Goal: Task Accomplishment & Management: Complete application form

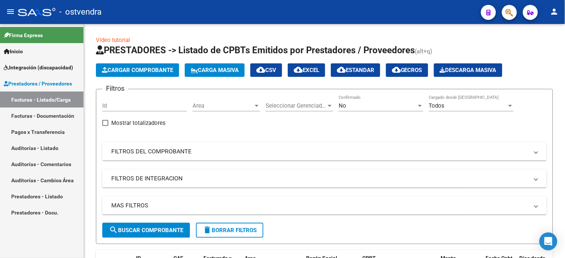
click at [40, 69] on span "Integración (discapacidad)" at bounding box center [38, 67] width 69 height 8
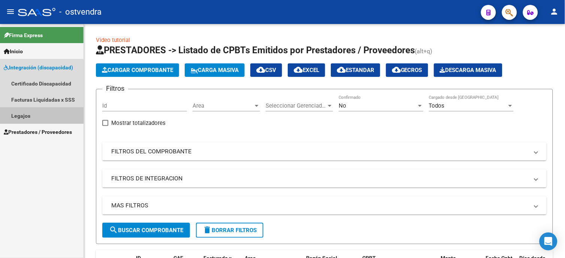
click at [28, 113] on link "Legajos" at bounding box center [42, 116] width 84 height 16
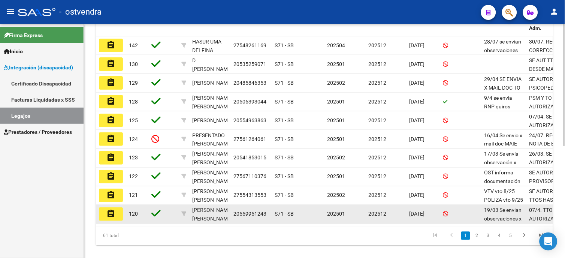
scroll to position [208, 0]
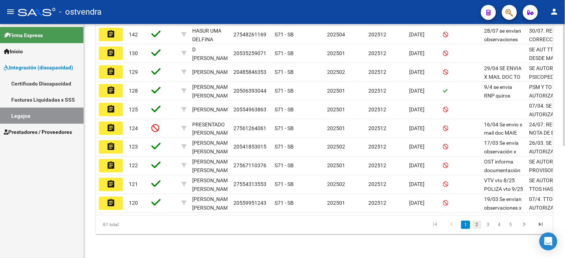
click at [478, 229] on link "2" at bounding box center [477, 225] width 9 height 8
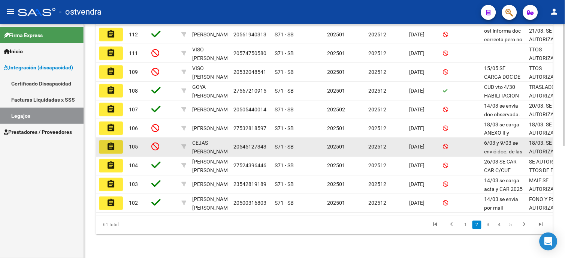
click at [110, 148] on mat-icon "assignment" at bounding box center [110, 146] width 9 height 9
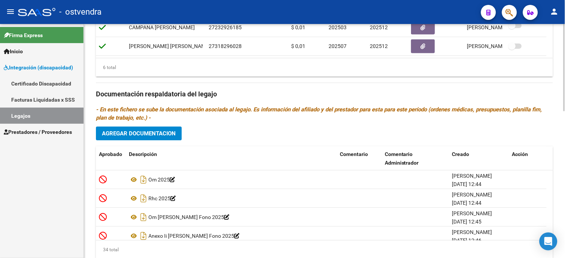
scroll to position [396, 0]
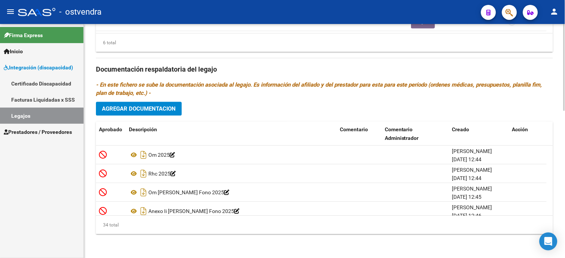
click at [557, 234] on body "menu - ostvendra person Firma Express Inicio Instructivos Contacto OS Integraci…" at bounding box center [282, 129] width 565 height 258
drag, startPoint x: 47, startPoint y: 117, endPoint x: 65, endPoint y: 124, distance: 19.4
click at [47, 117] on link "Legajos" at bounding box center [42, 116] width 84 height 16
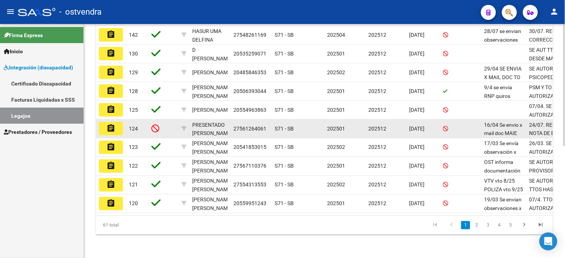
scroll to position [208, 0]
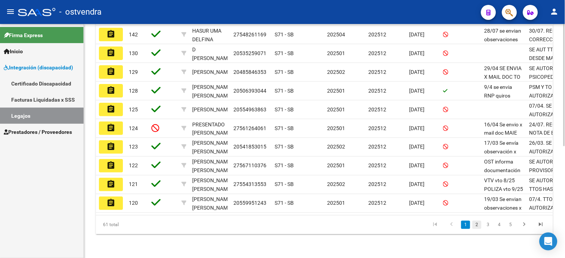
click at [478, 229] on link "2" at bounding box center [477, 225] width 9 height 8
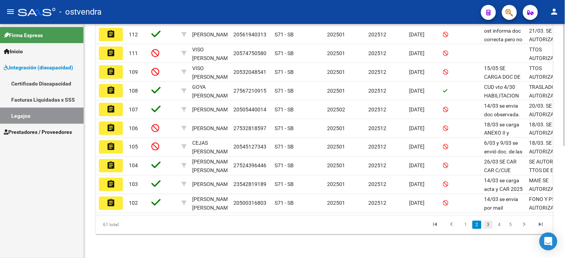
click at [490, 229] on link "3" at bounding box center [488, 225] width 9 height 8
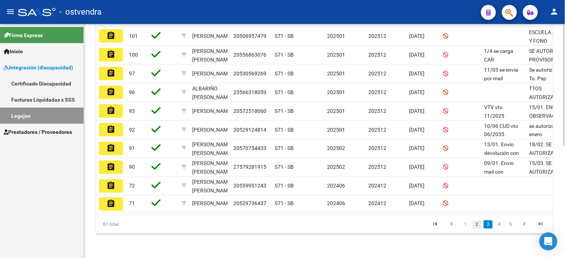
click at [479, 229] on link "2" at bounding box center [477, 224] width 9 height 8
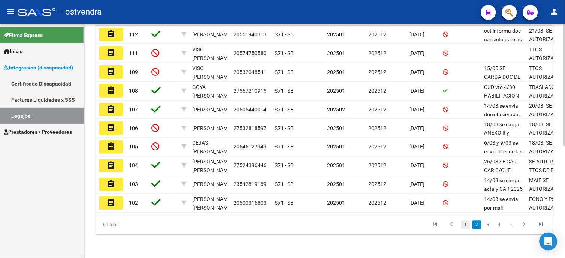
click at [464, 229] on link "1" at bounding box center [465, 225] width 9 height 8
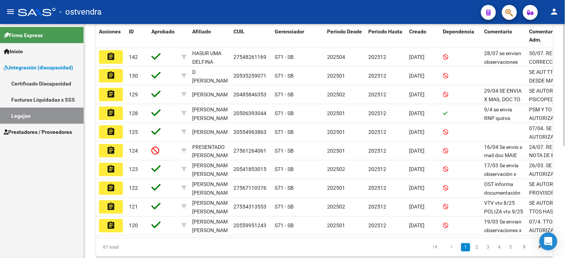
scroll to position [186, 0]
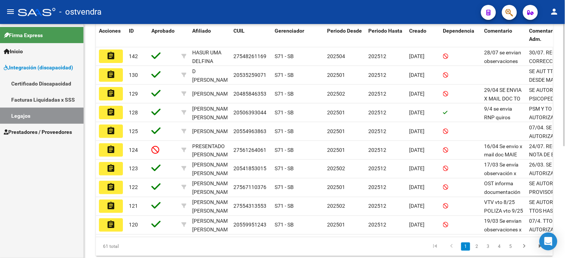
click at [554, 162] on div "Modelo Formulario DDJJ para Transporte / Modelo Conformidad Transporte / Modelo…" at bounding box center [325, 59] width 483 height 442
click at [475, 251] on link "2" at bounding box center [477, 247] width 9 height 8
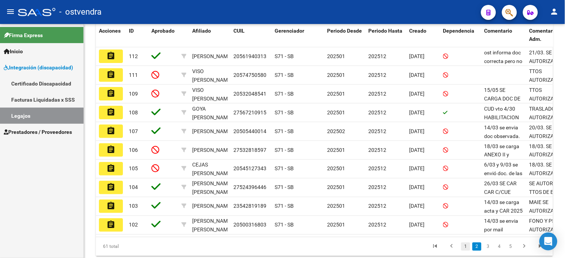
click at [469, 251] on link "1" at bounding box center [465, 247] width 9 height 8
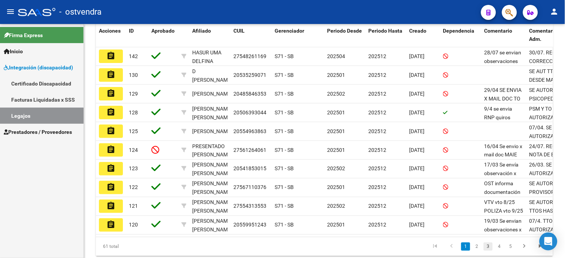
click at [492, 250] on link "3" at bounding box center [488, 247] width 9 height 8
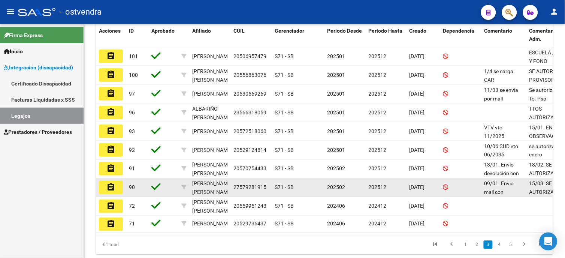
click at [118, 187] on button "assignment" at bounding box center [111, 187] width 24 height 13
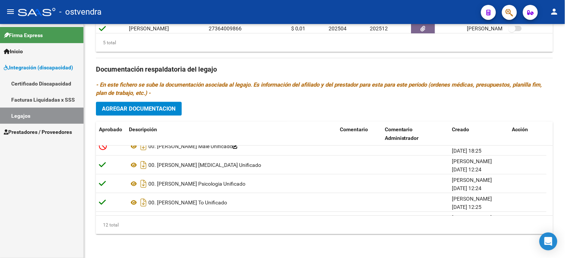
scroll to position [157, 0]
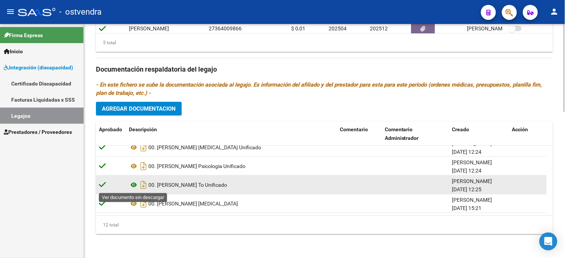
click at [134, 186] on icon at bounding box center [134, 184] width 10 height 9
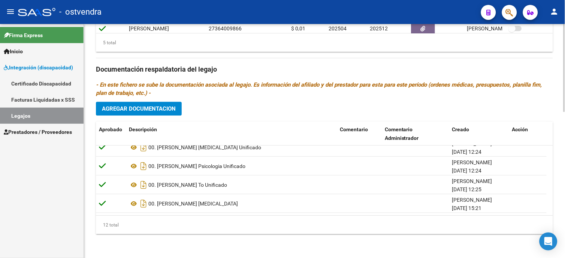
click at [49, 119] on link "Legajos" at bounding box center [42, 116] width 84 height 16
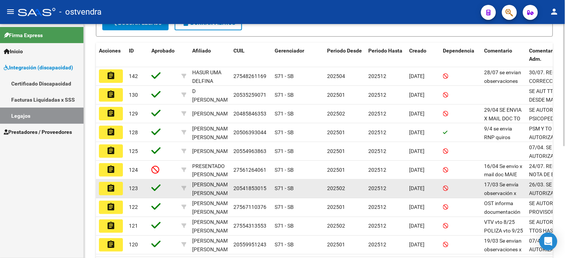
scroll to position [208, 0]
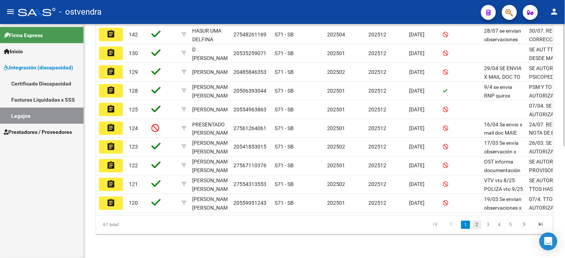
click at [477, 229] on link "2" at bounding box center [477, 225] width 9 height 8
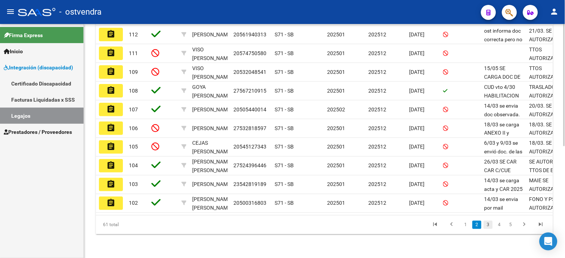
click at [489, 229] on link "3" at bounding box center [488, 225] width 9 height 8
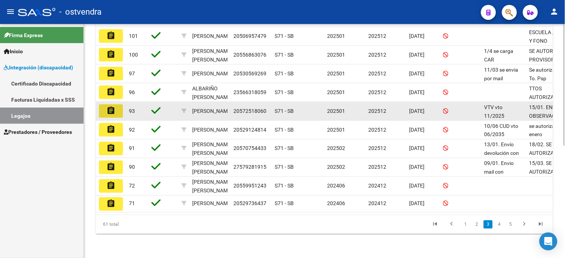
click at [115, 109] on mat-icon "assignment" at bounding box center [110, 110] width 9 height 9
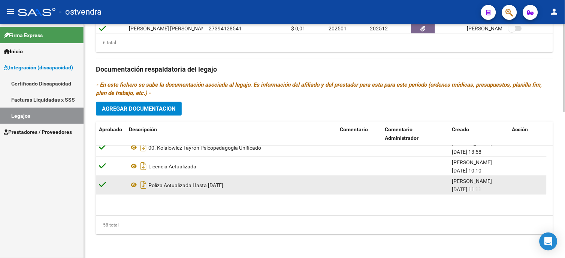
scroll to position [978, 0]
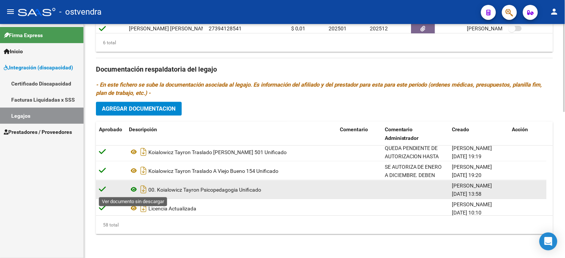
click at [136, 190] on icon at bounding box center [134, 189] width 10 height 9
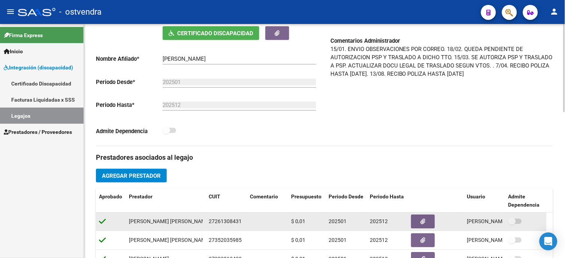
scroll to position [0, 0]
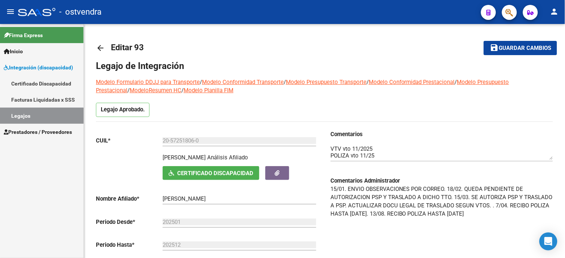
click at [24, 112] on link "Legajos" at bounding box center [42, 116] width 84 height 16
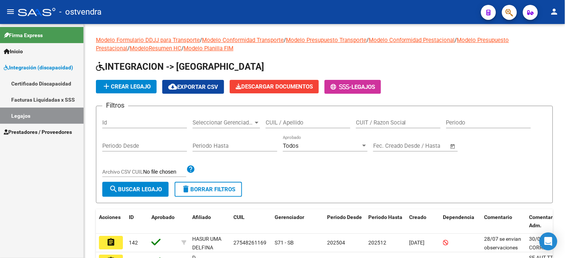
click at [53, 70] on span "Integración (discapacidad)" at bounding box center [38, 67] width 69 height 8
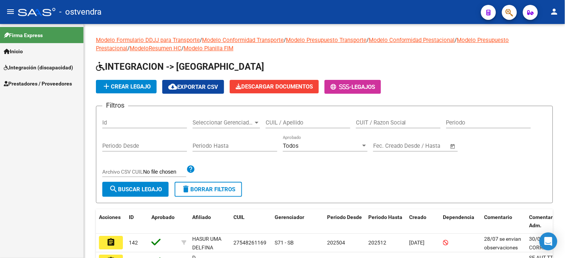
click at [51, 79] on span "Prestadores / Proveedores" at bounding box center [38, 83] width 68 height 8
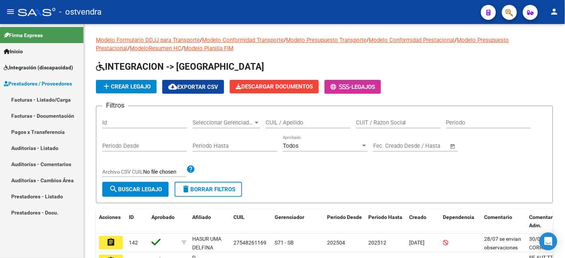
click at [51, 97] on link "Facturas - Listado/Carga" at bounding box center [42, 99] width 84 height 16
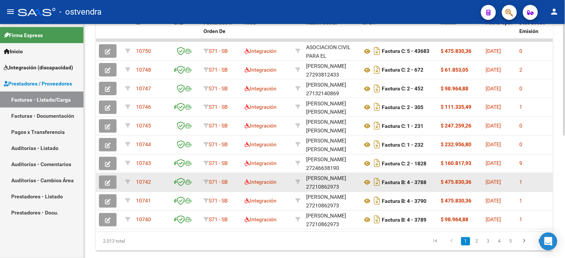
scroll to position [250, 0]
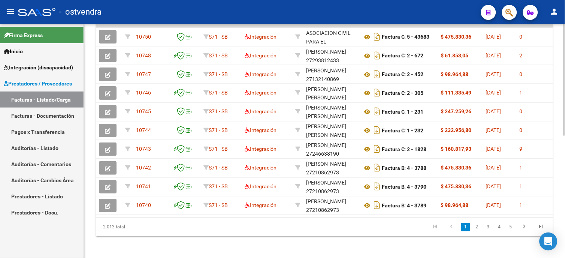
click at [481, 231] on link "2" at bounding box center [477, 227] width 9 height 8
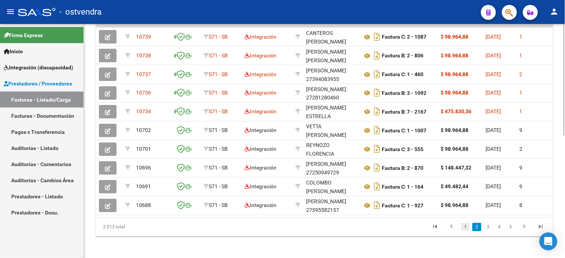
click at [466, 231] on link "1" at bounding box center [465, 227] width 9 height 8
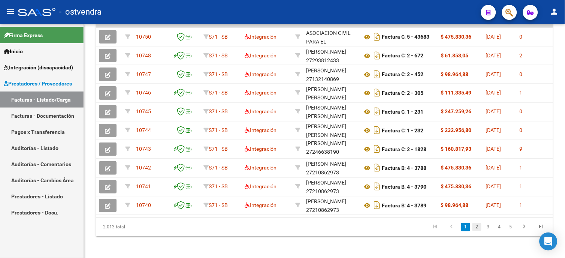
click at [477, 231] on link "2" at bounding box center [477, 227] width 9 height 8
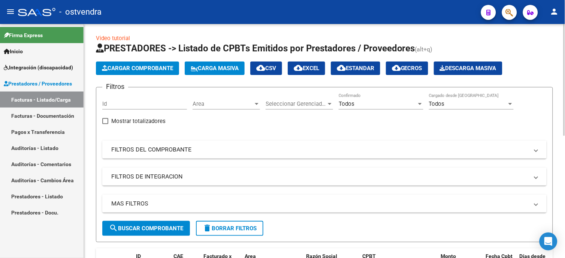
scroll to position [0, 0]
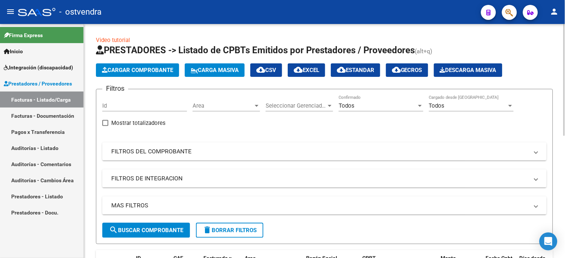
click at [376, 106] on div "Todos" at bounding box center [378, 105] width 78 height 7
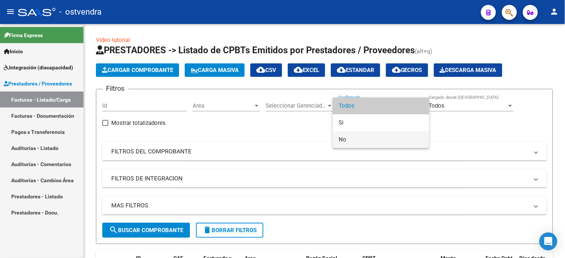
click at [371, 136] on span "No" at bounding box center [381, 139] width 85 height 17
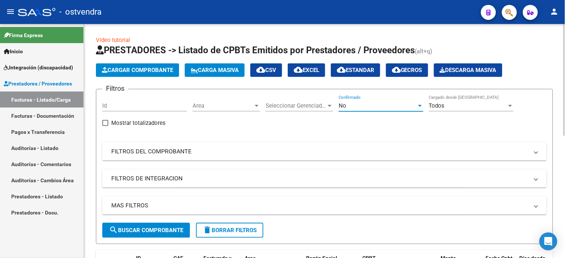
click at [174, 227] on span "search Buscar Comprobante" at bounding box center [146, 230] width 74 height 7
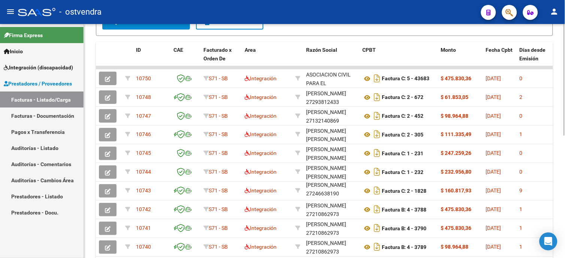
scroll to position [250, 0]
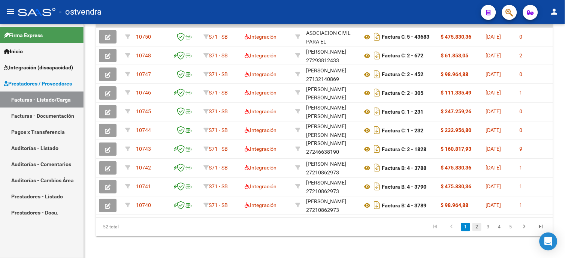
click at [480, 231] on link "2" at bounding box center [477, 227] width 9 height 8
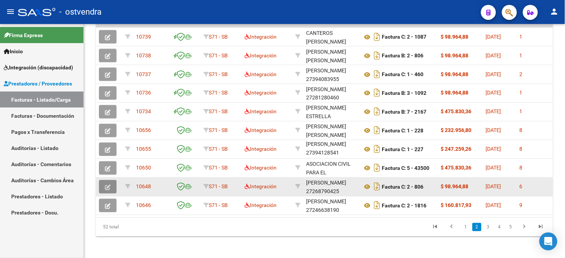
click at [113, 185] on button "button" at bounding box center [108, 186] width 18 height 13
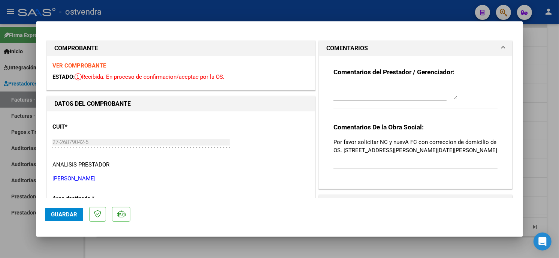
click at [399, 90] on textarea at bounding box center [396, 91] width 124 height 15
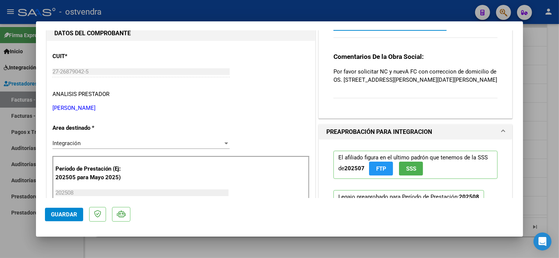
scroll to position [83, 0]
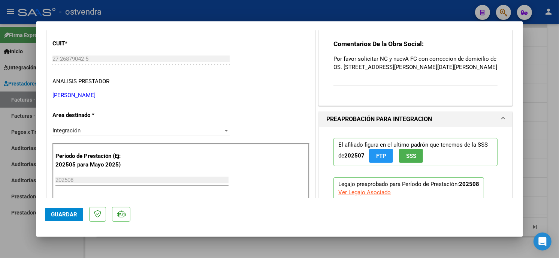
type textarea "10/09 se carga NC"
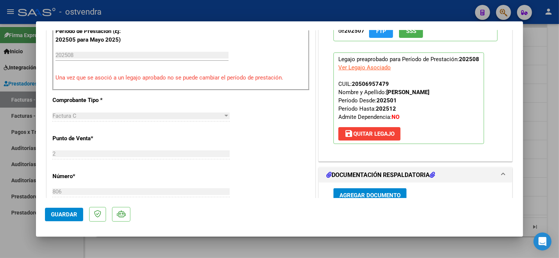
scroll to position [291, 0]
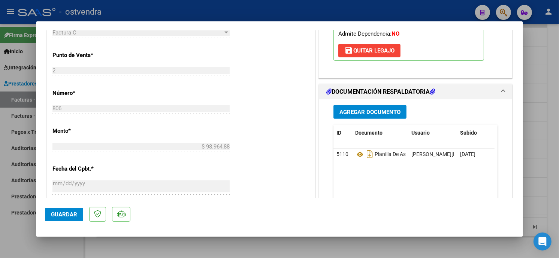
click at [391, 114] on span "Agregar Documento" at bounding box center [370, 112] width 61 height 7
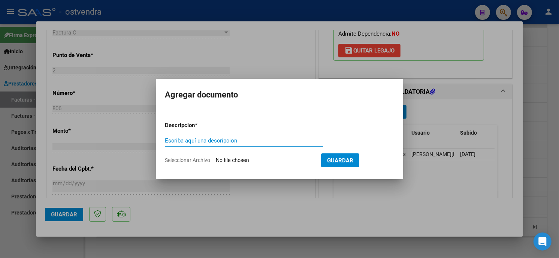
click at [230, 161] on input "Seleccionar Archivo" at bounding box center [265, 160] width 99 height 7
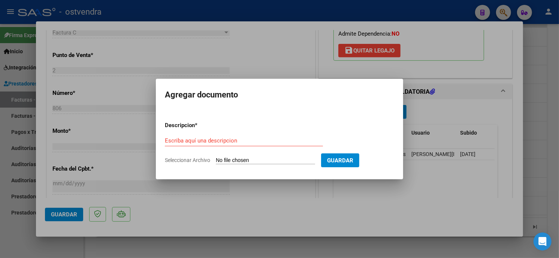
type input "C:\fakepath\NC FC C-2-806.pdf"
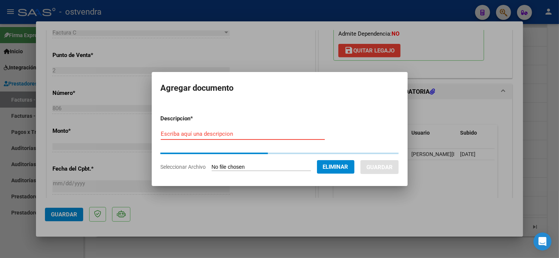
click at [228, 133] on input "Escriba aquí una descripcion" at bounding box center [243, 133] width 164 height 7
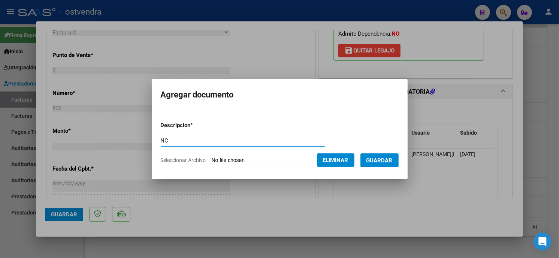
type input "NC"
click at [383, 159] on span "Guardar" at bounding box center [380, 160] width 26 height 7
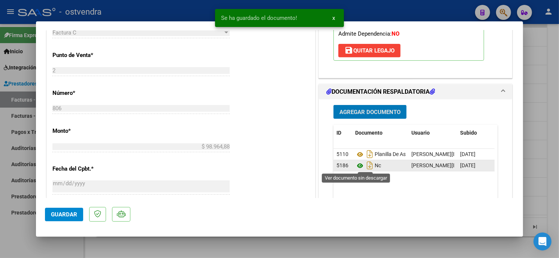
click at [355, 165] on icon at bounding box center [360, 165] width 10 height 9
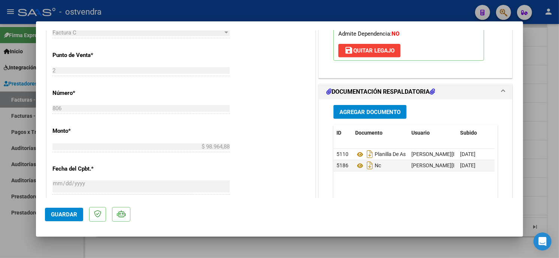
click at [73, 214] on span "Guardar" at bounding box center [64, 214] width 26 height 7
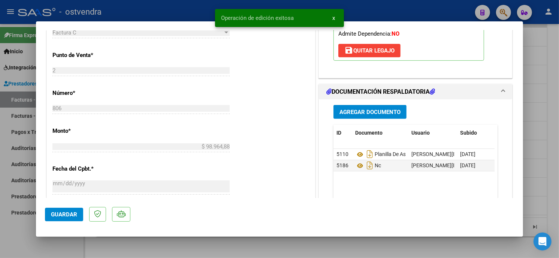
click at [135, 6] on div at bounding box center [279, 129] width 559 height 258
type input "$ 0,00"
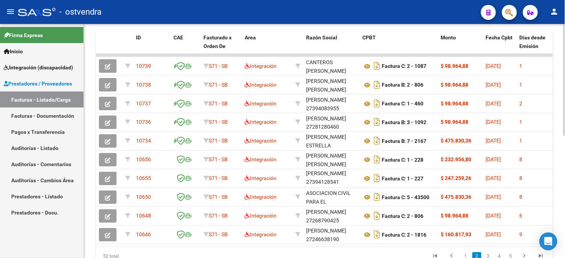
scroll to position [210, 0]
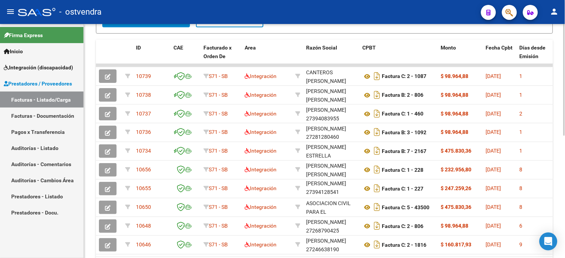
click at [565, 164] on html "menu - ostvendra person Firma Express Inicio Instructivos Contacto OS Integraci…" at bounding box center [282, 129] width 565 height 258
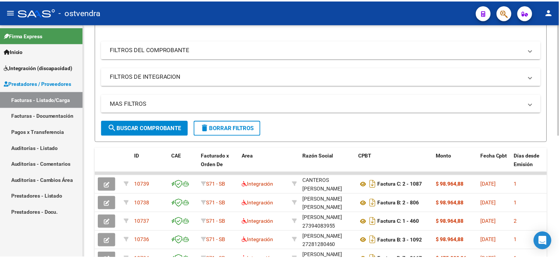
scroll to position [2, 0]
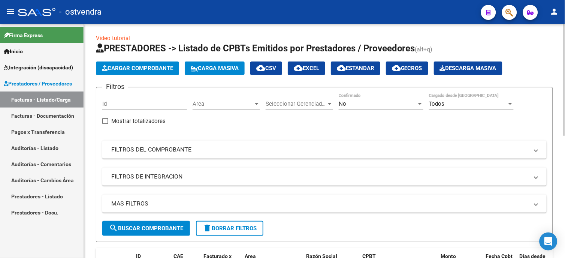
click at [160, 68] on span "Cargar Comprobante" at bounding box center [137, 68] width 71 height 7
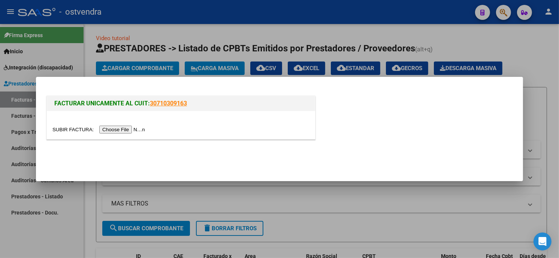
click at [133, 127] on input "file" at bounding box center [99, 130] width 95 height 8
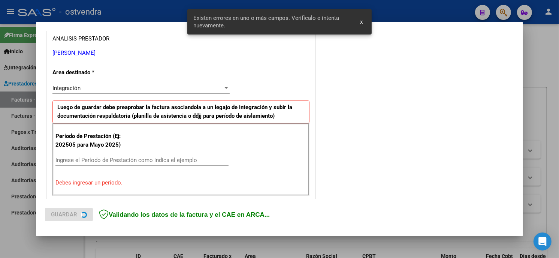
scroll to position [177, 0]
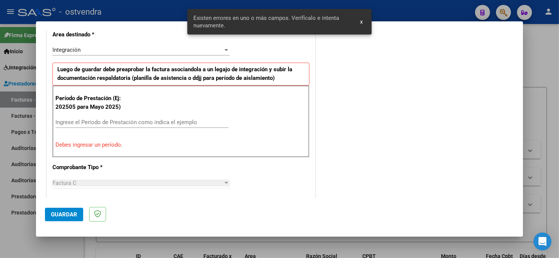
click at [165, 123] on input "Ingrese el Período de Prestación como indica el ejemplo" at bounding box center [141, 122] width 173 height 7
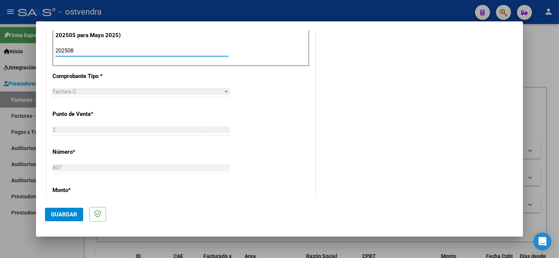
scroll to position [260, 0]
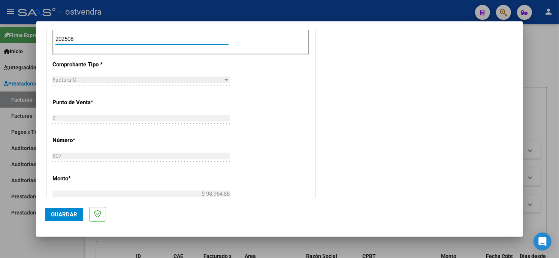
type input "202508"
click at [76, 214] on span "Guardar" at bounding box center [64, 214] width 26 height 7
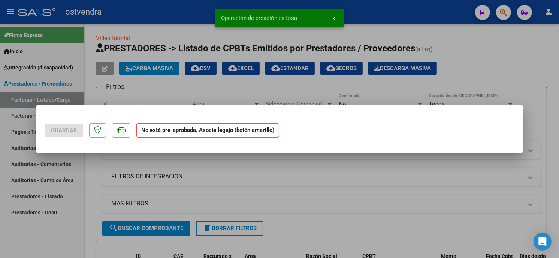
scroll to position [0, 0]
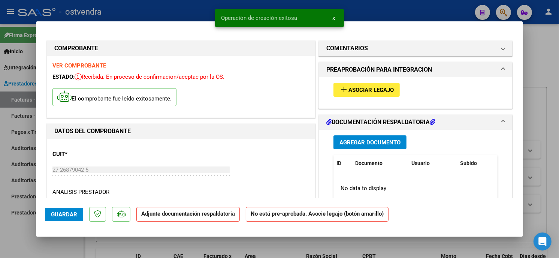
click at [373, 85] on button "add Asociar Legajo" at bounding box center [367, 90] width 66 height 14
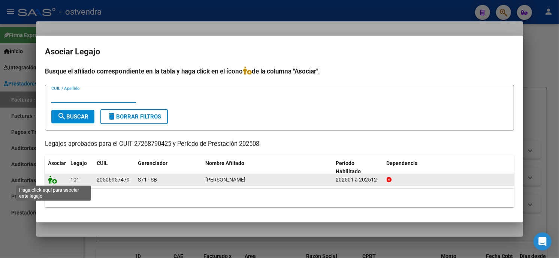
click at [55, 178] on icon at bounding box center [52, 179] width 9 height 8
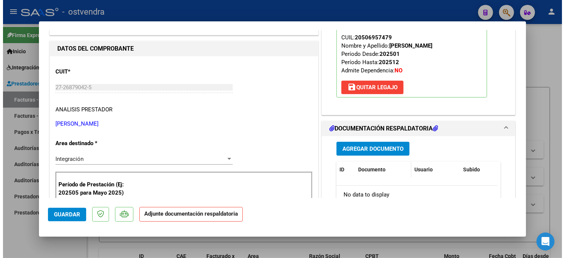
scroll to position [83, 0]
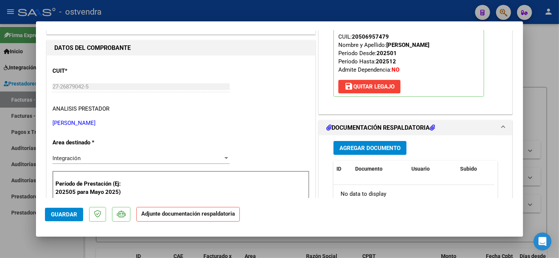
click at [373, 145] on span "Agregar Documento" at bounding box center [370, 148] width 61 height 7
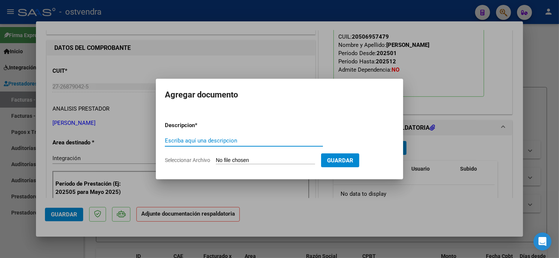
click at [226, 156] on form "Descripcion * Escriba aquí una descripcion Seleccionar Archivo Guardar" at bounding box center [279, 142] width 229 height 55
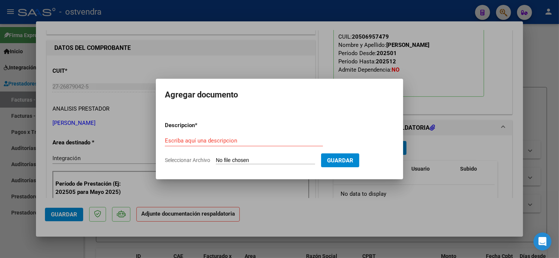
click at [231, 159] on input "Seleccionar Archivo" at bounding box center [265, 160] width 99 height 7
type input "C:\fakepath\ASISTENCIA C-2-807.pdf"
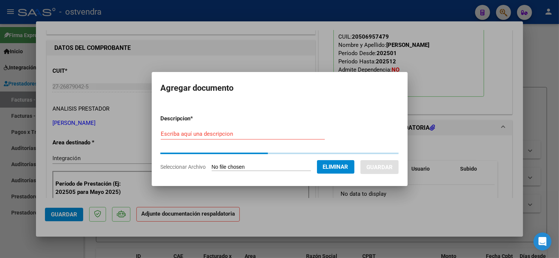
click at [262, 133] on input "Escriba aquí una descripcion" at bounding box center [243, 133] width 164 height 7
type input "PLANILLA DE ASISTENCIA"
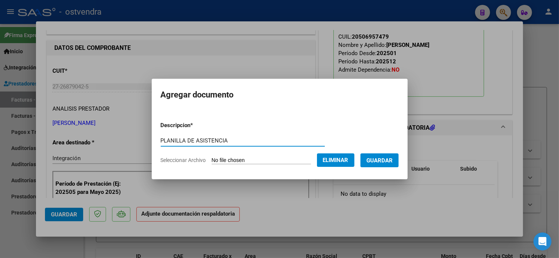
click at [386, 159] on span "Guardar" at bounding box center [380, 160] width 26 height 7
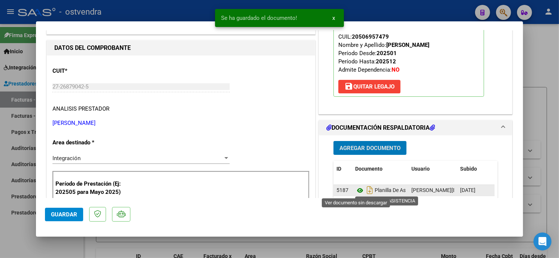
click at [358, 189] on icon at bounding box center [360, 190] width 10 height 9
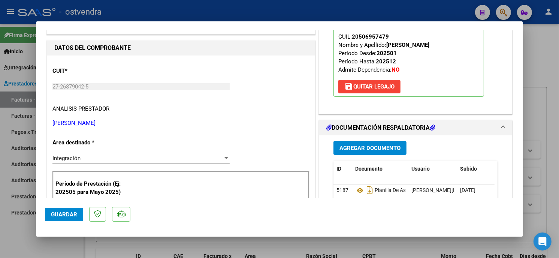
click at [70, 212] on span "Guardar" at bounding box center [64, 214] width 26 height 7
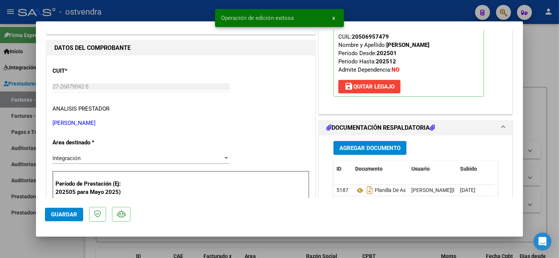
drag, startPoint x: 126, startPoint y: 16, endPoint x: 129, endPoint y: 4, distance: 12.7
click at [126, 16] on div at bounding box center [279, 129] width 559 height 258
type input "$ 0,00"
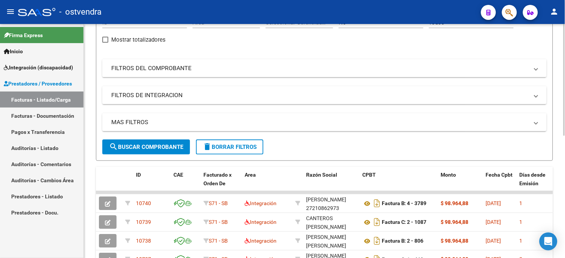
click at [127, 147] on span "search Buscar Comprobante" at bounding box center [146, 147] width 74 height 7
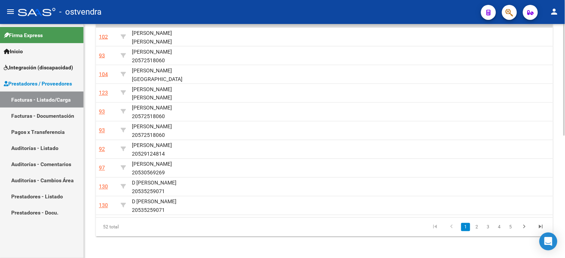
scroll to position [0, 1116]
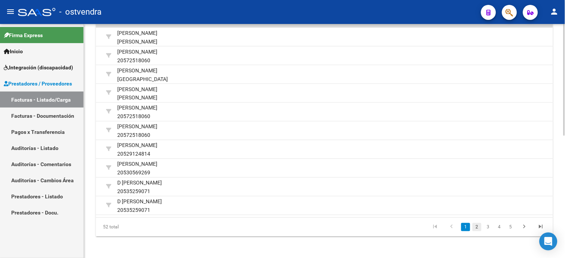
click at [476, 231] on link "2" at bounding box center [477, 227] width 9 height 8
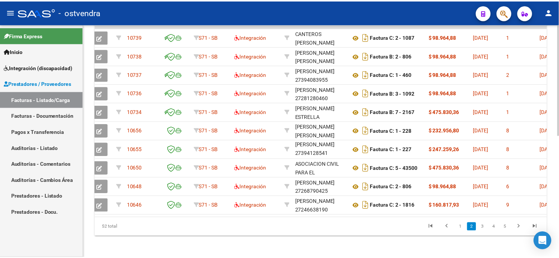
scroll to position [0, 0]
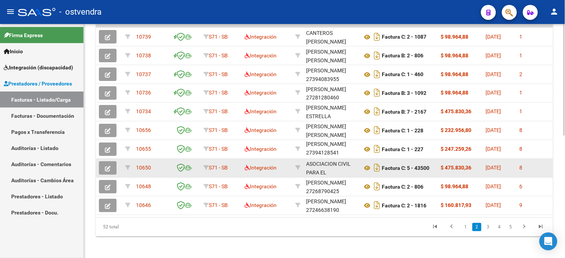
click at [106, 163] on button "button" at bounding box center [108, 167] width 18 height 13
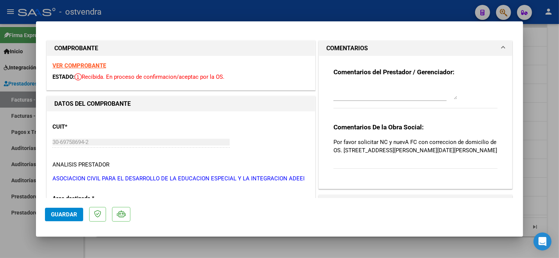
click at [395, 88] on textarea at bounding box center [396, 91] width 124 height 15
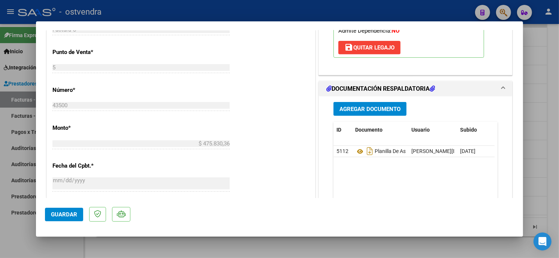
scroll to position [333, 0]
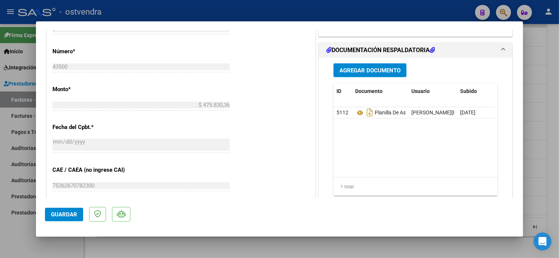
type textarea "10/09 se carga NC"
click at [364, 71] on span "Agregar Documento" at bounding box center [370, 70] width 61 height 7
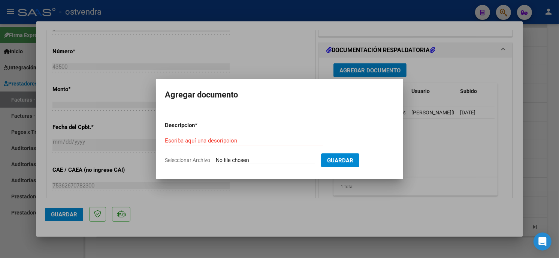
click at [284, 156] on form "Descripcion * Escriba aquí una descripcion Seleccionar Archivo Guardar" at bounding box center [279, 142] width 229 height 55
click at [275, 160] on input "Seleccionar Archivo" at bounding box center [265, 160] width 99 height 7
type input "C:\fakepath\NC FC C-5-43500.pdf"
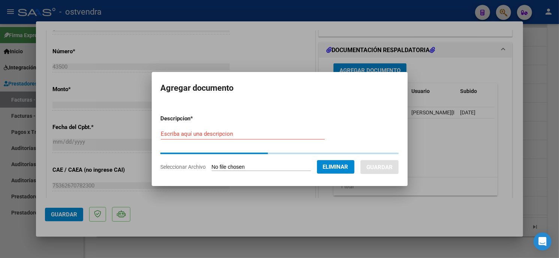
click at [238, 139] on div "Escriba aquí una descripcion" at bounding box center [243, 133] width 164 height 11
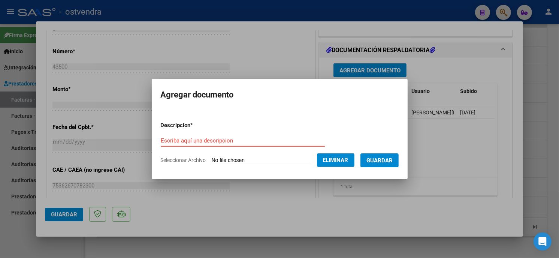
click at [239, 134] on form "Descripcion * Escriba aquí una descripcion Seleccionar Archivo Eliminar Guardar" at bounding box center [280, 142] width 238 height 55
click at [240, 144] on input "Escriba aquí una descripcion" at bounding box center [243, 140] width 164 height 7
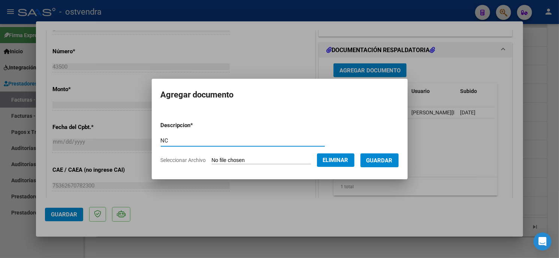
type input "NC"
click at [370, 162] on span "Guardar" at bounding box center [380, 160] width 26 height 7
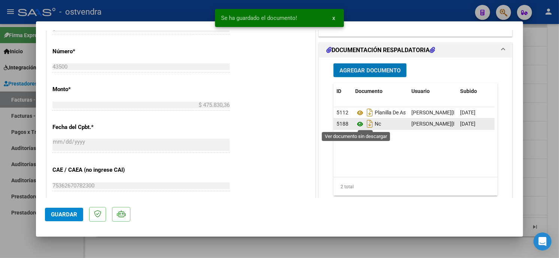
click at [357, 124] on icon at bounding box center [360, 124] width 10 height 9
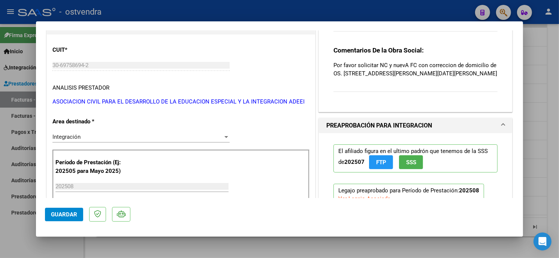
scroll to position [0, 0]
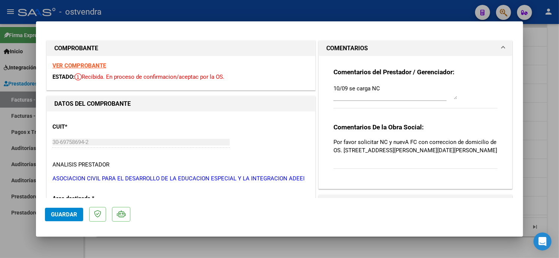
click at [50, 215] on button "Guardar" at bounding box center [64, 214] width 38 height 13
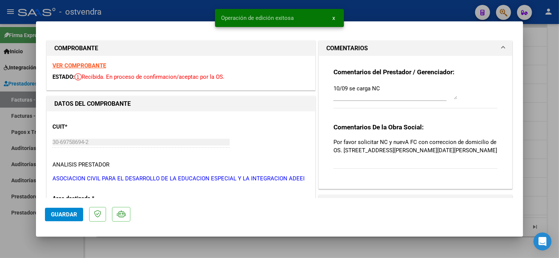
click at [156, 4] on div at bounding box center [279, 129] width 559 height 258
type input "$ 0,00"
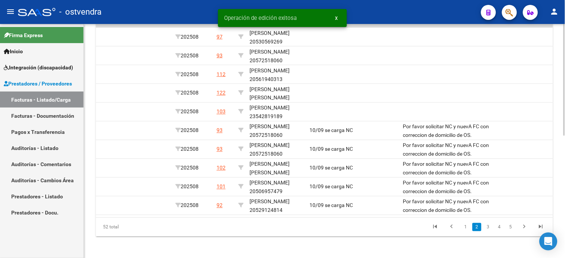
scroll to position [0, 1011]
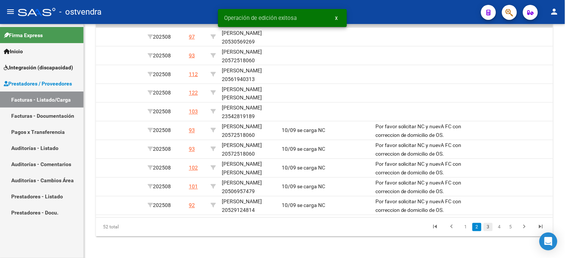
click at [485, 231] on link "3" at bounding box center [488, 227] width 9 height 8
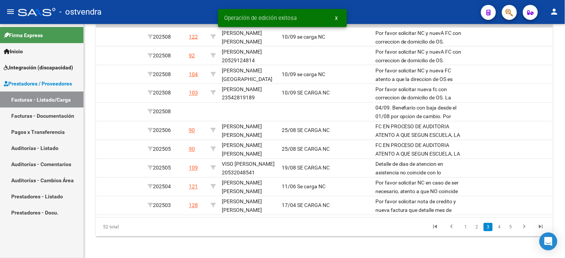
scroll to position [1, 0]
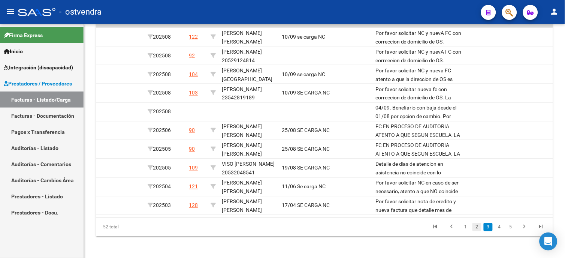
click at [476, 231] on link "2" at bounding box center [477, 227] width 9 height 8
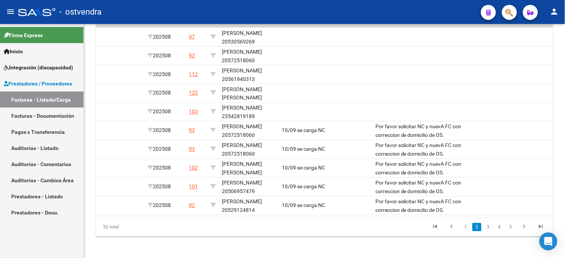
scroll to position [9, 0]
click at [468, 231] on link "1" at bounding box center [465, 227] width 9 height 8
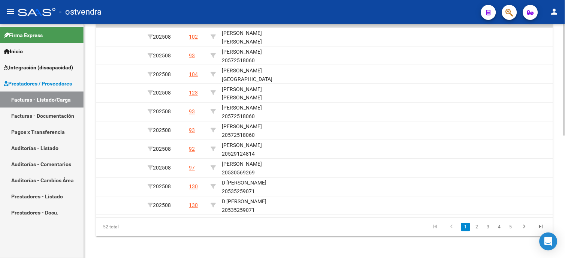
drag, startPoint x: 440, startPoint y: 223, endPoint x: 199, endPoint y: 223, distance: 240.3
click at [199, 217] on datatable-body "10750 S71 - SB Integración ASOCIACION CIVIL PARA EL DESARROLLO DE LA EDUCACION …" at bounding box center [324, 120] width 457 height 193
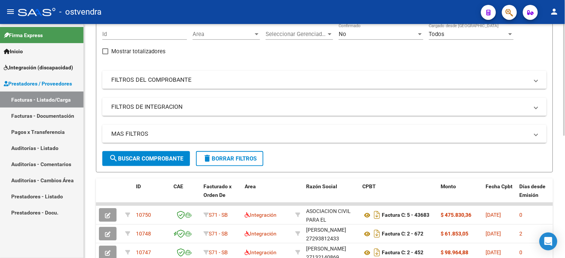
scroll to position [0, 0]
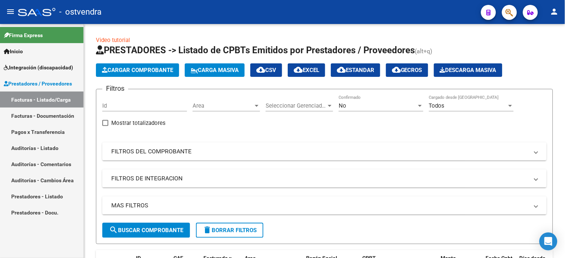
click at [43, 65] on span "Integración (discapacidad)" at bounding box center [38, 67] width 69 height 8
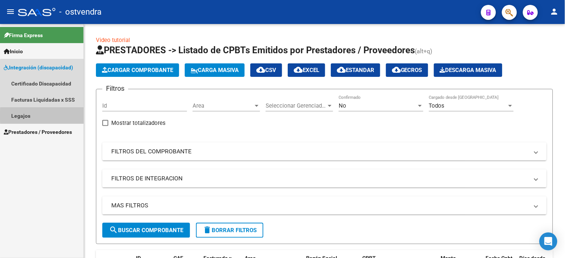
click at [61, 115] on link "Legajos" at bounding box center [42, 116] width 84 height 16
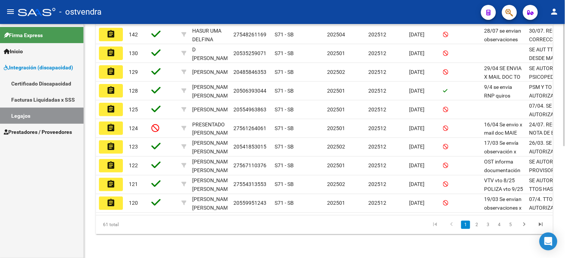
scroll to position [190, 0]
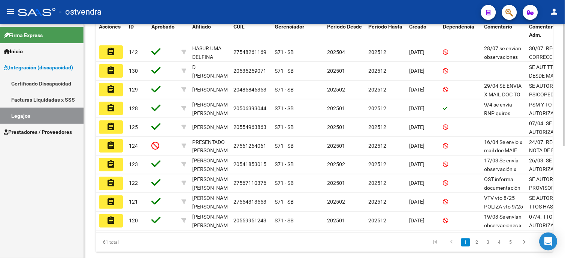
click at [565, 175] on html "menu - ostvendra person Firma Express Inicio Instructivos Contacto OS Integraci…" at bounding box center [282, 129] width 565 height 258
click at [481, 247] on link "2" at bounding box center [477, 242] width 9 height 8
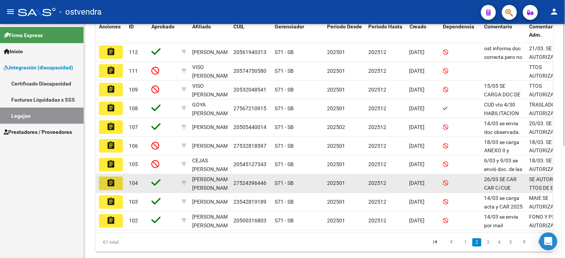
click at [120, 182] on button "assignment" at bounding box center [111, 183] width 24 height 13
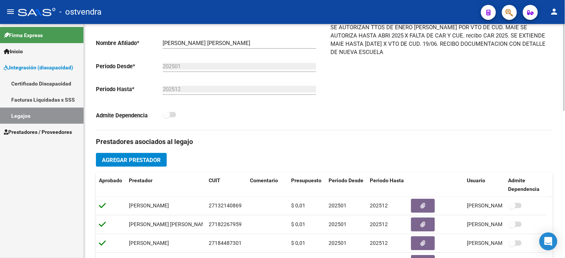
scroll to position [166, 0]
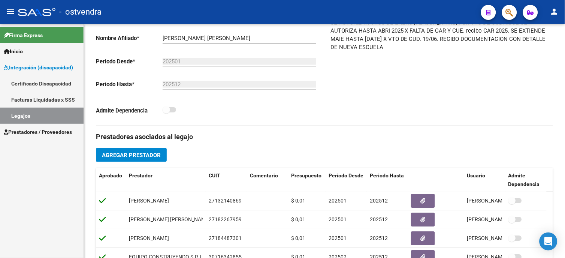
drag, startPoint x: 24, startPoint y: 115, endPoint x: 24, endPoint y: 111, distance: 3.8
click at [24, 115] on link "Legajos" at bounding box center [42, 116] width 84 height 16
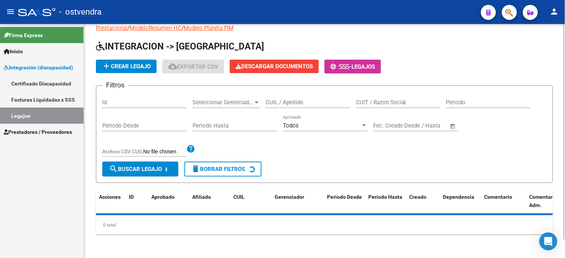
scroll to position [166, 0]
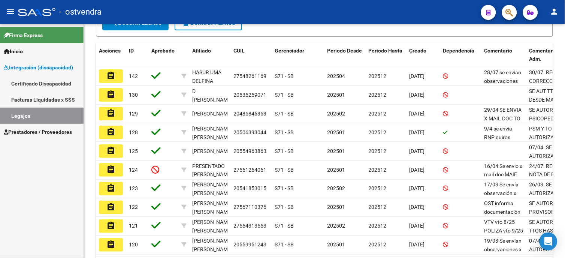
click at [49, 128] on span "Prestadores / Proveedores" at bounding box center [38, 132] width 68 height 8
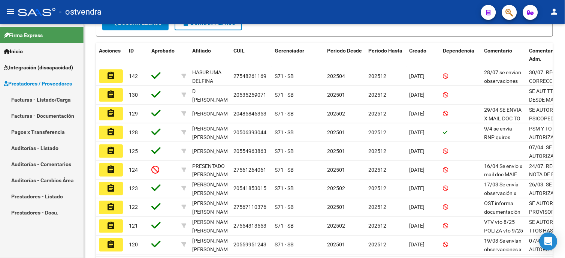
click at [59, 102] on link "Facturas - Listado/Carga" at bounding box center [42, 99] width 84 height 16
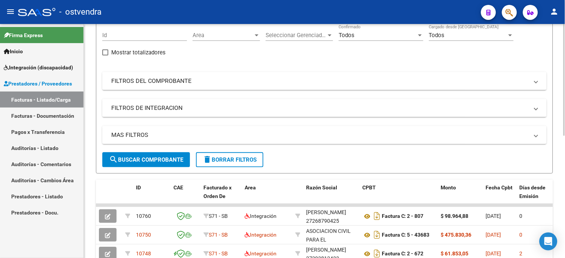
scroll to position [42, 0]
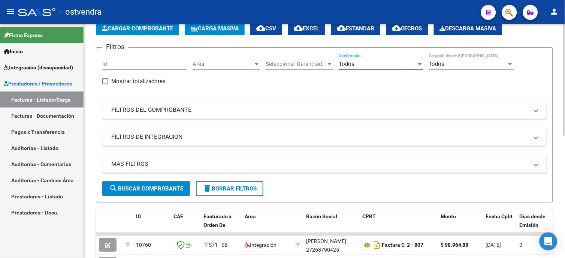
click at [403, 62] on div "Todos" at bounding box center [378, 64] width 78 height 7
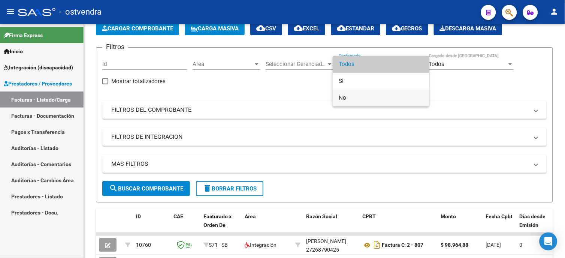
click at [392, 95] on span "No" at bounding box center [381, 98] width 85 height 17
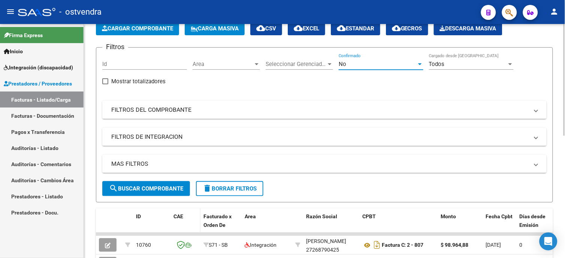
scroll to position [83, 0]
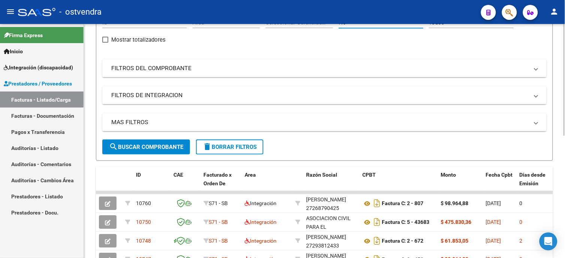
click at [180, 150] on span "search Buscar Comprobante" at bounding box center [146, 147] width 74 height 7
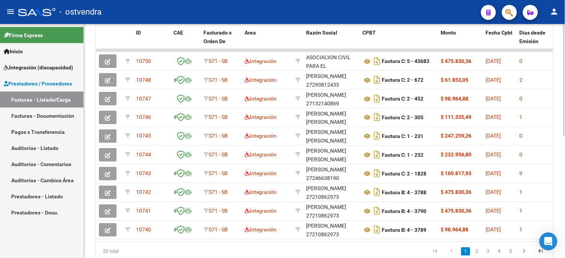
scroll to position [233, 0]
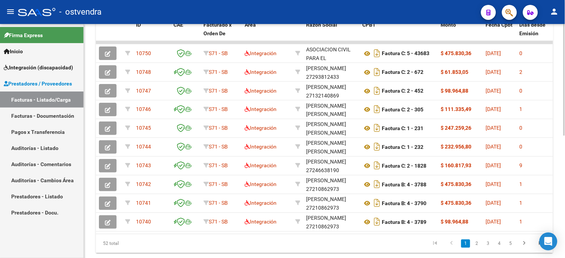
click at [565, 203] on html "menu - ostvendra person Firma Express Inicio Instructivos Contacto OS Integraci…" at bounding box center [282, 129] width 565 height 258
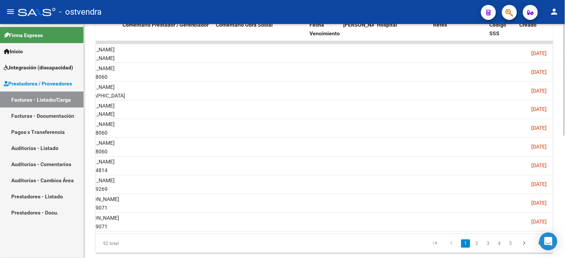
scroll to position [0, 1171]
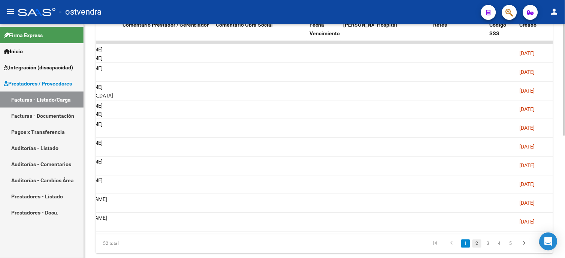
click at [478, 248] on link "2" at bounding box center [477, 244] width 9 height 8
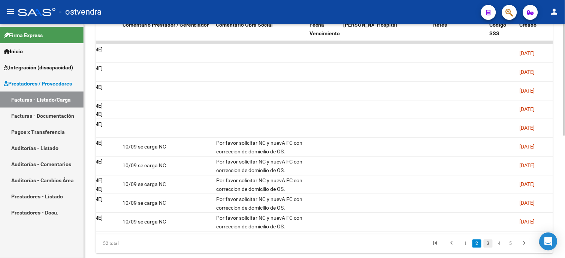
click at [489, 248] on link "3" at bounding box center [488, 244] width 9 height 8
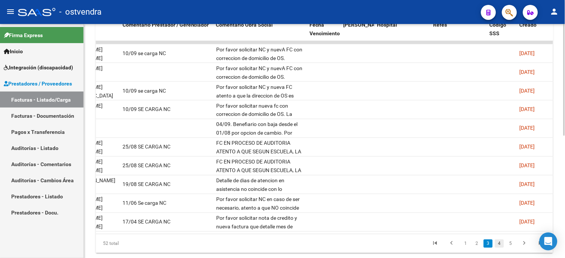
click at [500, 248] on link "4" at bounding box center [499, 244] width 9 height 8
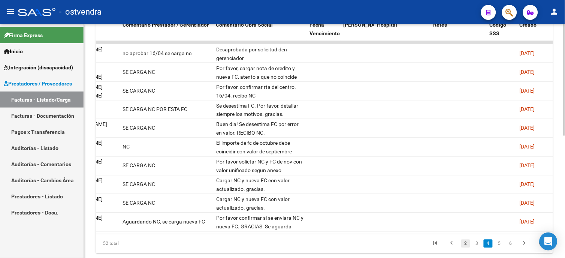
click at [467, 248] on link "2" at bounding box center [465, 244] width 9 height 8
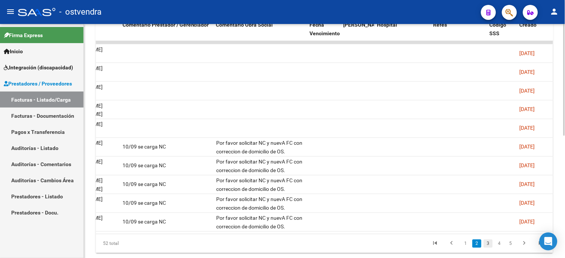
click at [488, 248] on link "3" at bounding box center [488, 244] width 9 height 8
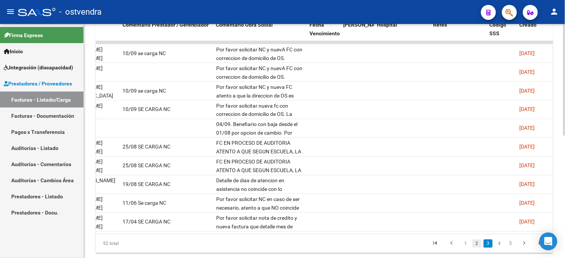
click at [481, 248] on link "2" at bounding box center [477, 244] width 9 height 8
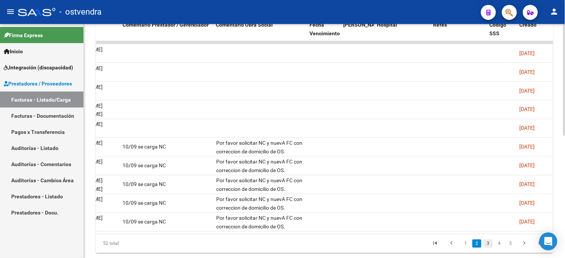
click at [490, 248] on link "3" at bounding box center [488, 244] width 9 height 8
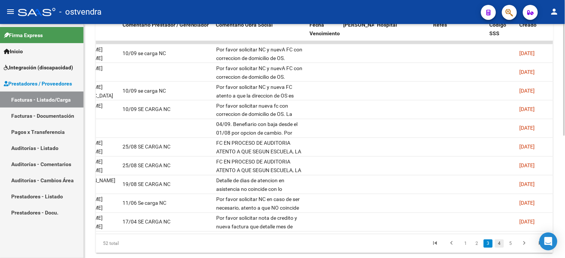
click at [499, 248] on link "4" at bounding box center [499, 244] width 9 height 8
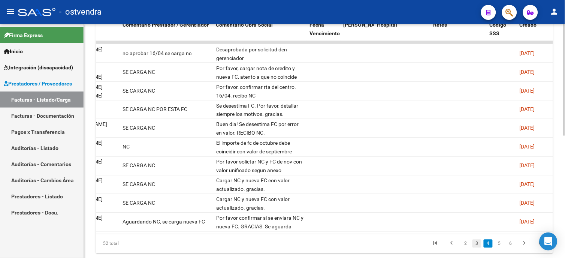
click at [479, 248] on link "3" at bounding box center [477, 244] width 9 height 8
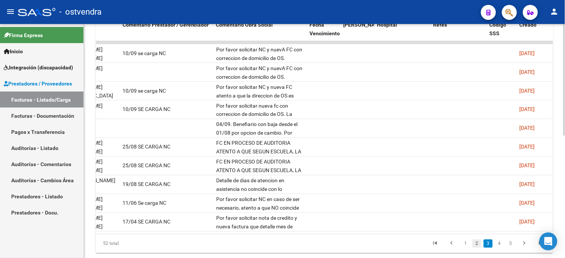
click at [480, 248] on link "2" at bounding box center [477, 244] width 9 height 8
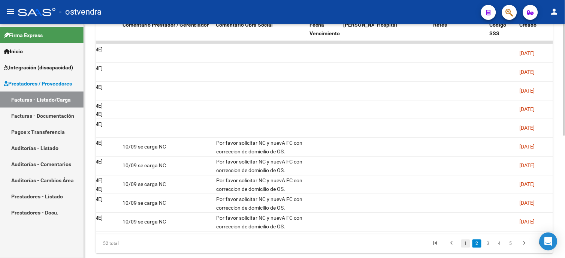
click at [467, 248] on link "1" at bounding box center [465, 244] width 9 height 8
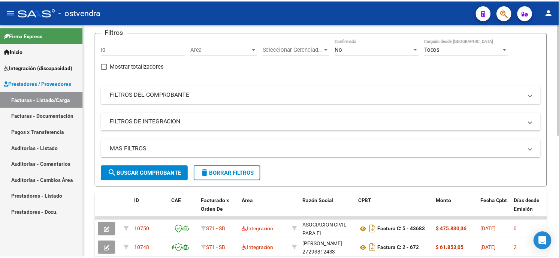
scroll to position [0, 0]
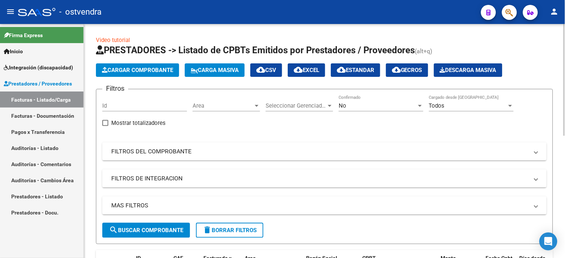
click at [158, 72] on span "Cargar Comprobante" at bounding box center [137, 70] width 71 height 7
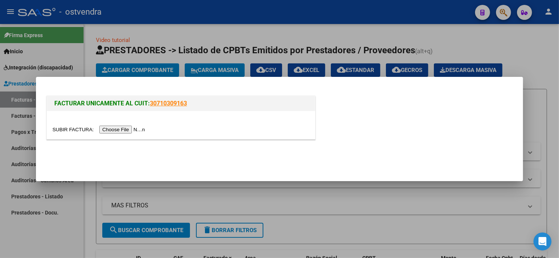
click at [130, 130] on input "file" at bounding box center [99, 130] width 95 height 8
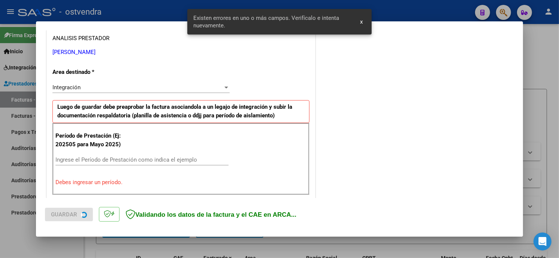
scroll to position [177, 0]
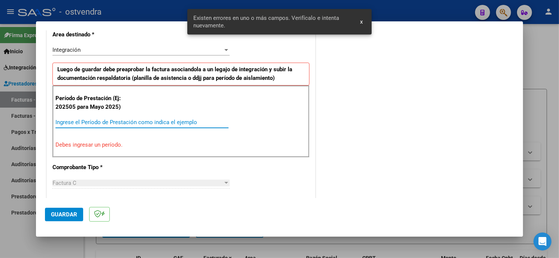
click at [150, 122] on input "Ingrese el Período de Prestación como indica el ejemplo" at bounding box center [141, 122] width 173 height 7
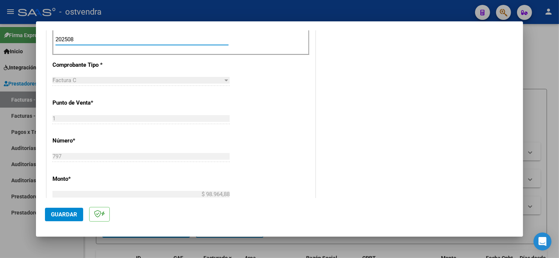
scroll to position [260, 0]
type input "202508"
click at [66, 212] on span "Guardar" at bounding box center [64, 214] width 26 height 7
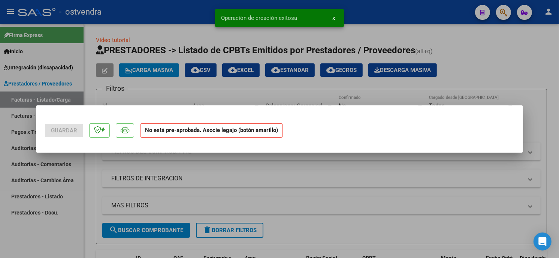
scroll to position [0, 0]
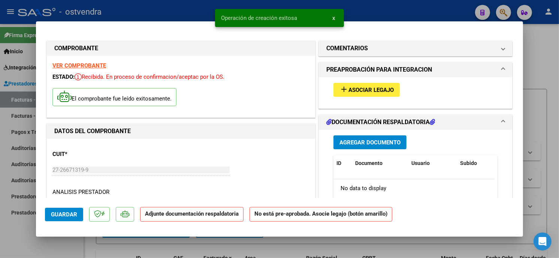
click at [358, 90] on span "Asociar Legajo" at bounding box center [371, 90] width 45 height 7
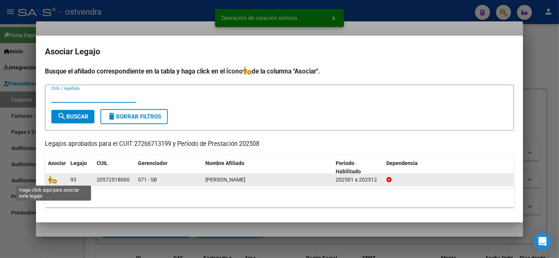
click at [51, 179] on icon at bounding box center [52, 179] width 9 height 8
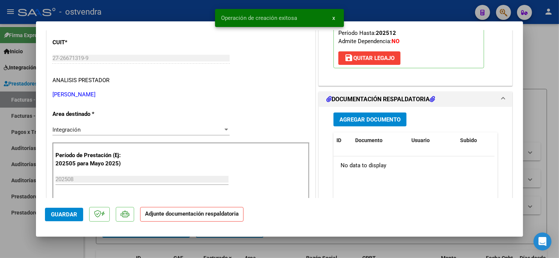
scroll to position [125, 0]
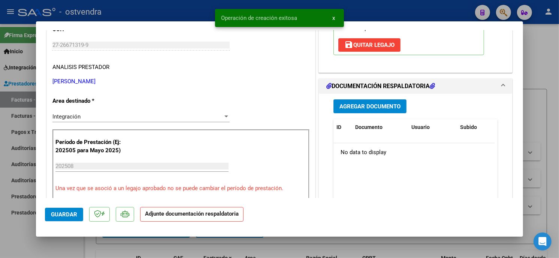
click at [394, 106] on span "Agregar Documento" at bounding box center [370, 106] width 61 height 7
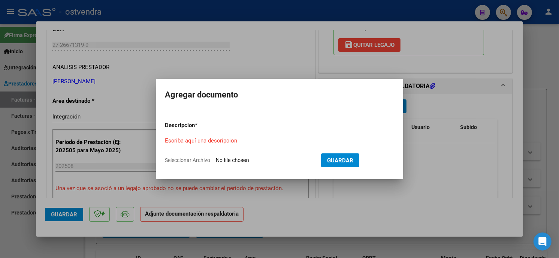
click at [262, 159] on input "Seleccionar Archivo" at bounding box center [265, 160] width 99 height 7
type input "C:\fakepath\ASISTENCIA C-1-797.jpg"
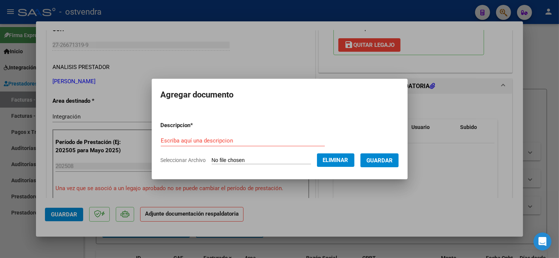
click at [236, 139] on input "Escriba aquí una descripcion" at bounding box center [243, 140] width 164 height 7
type input "PLANILLA DE ASISTENCIA"
click at [378, 165] on button "Guardar" at bounding box center [380, 160] width 38 height 14
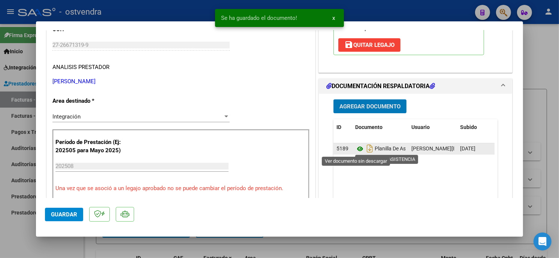
click at [357, 150] on icon at bounding box center [360, 148] width 10 height 9
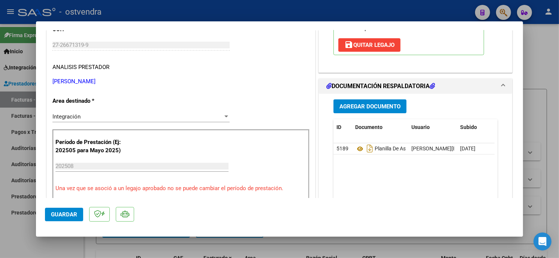
click at [71, 210] on button "Guardar" at bounding box center [64, 214] width 38 height 13
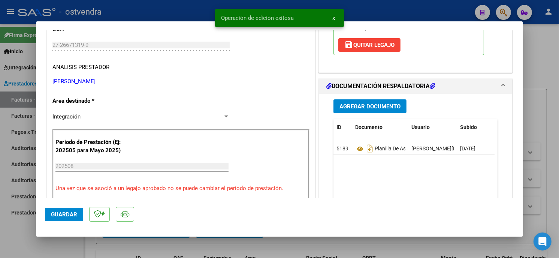
click at [155, 16] on div at bounding box center [279, 129] width 559 height 258
type input "$ 0,00"
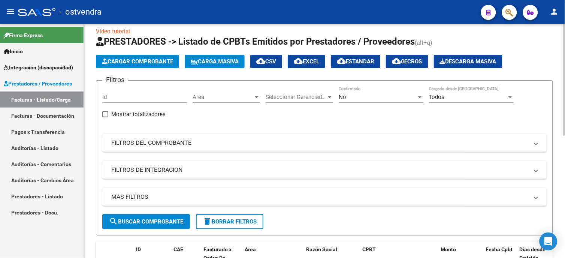
scroll to position [0, 0]
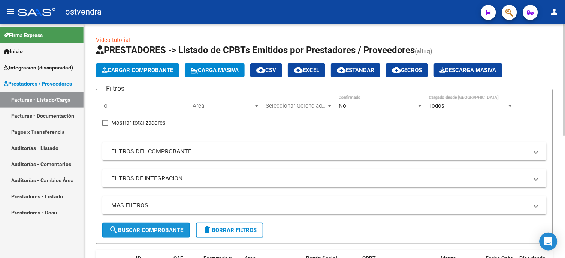
click at [183, 227] on span "search Buscar Comprobante" at bounding box center [146, 230] width 74 height 7
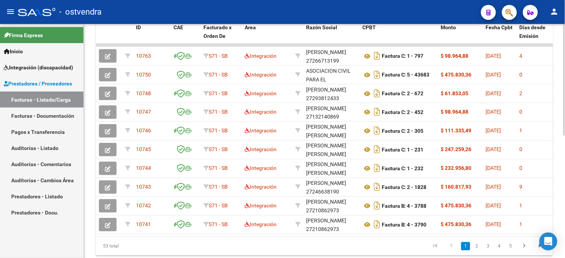
scroll to position [250, 0]
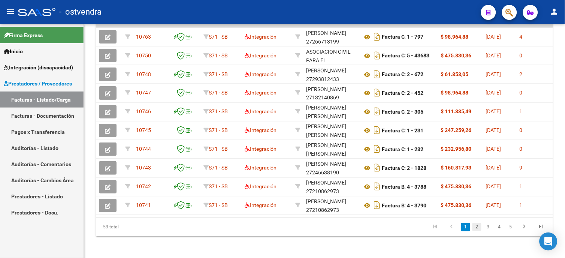
click at [476, 231] on link "2" at bounding box center [477, 227] width 9 height 8
